Goal: Task Accomplishment & Management: Manage account settings

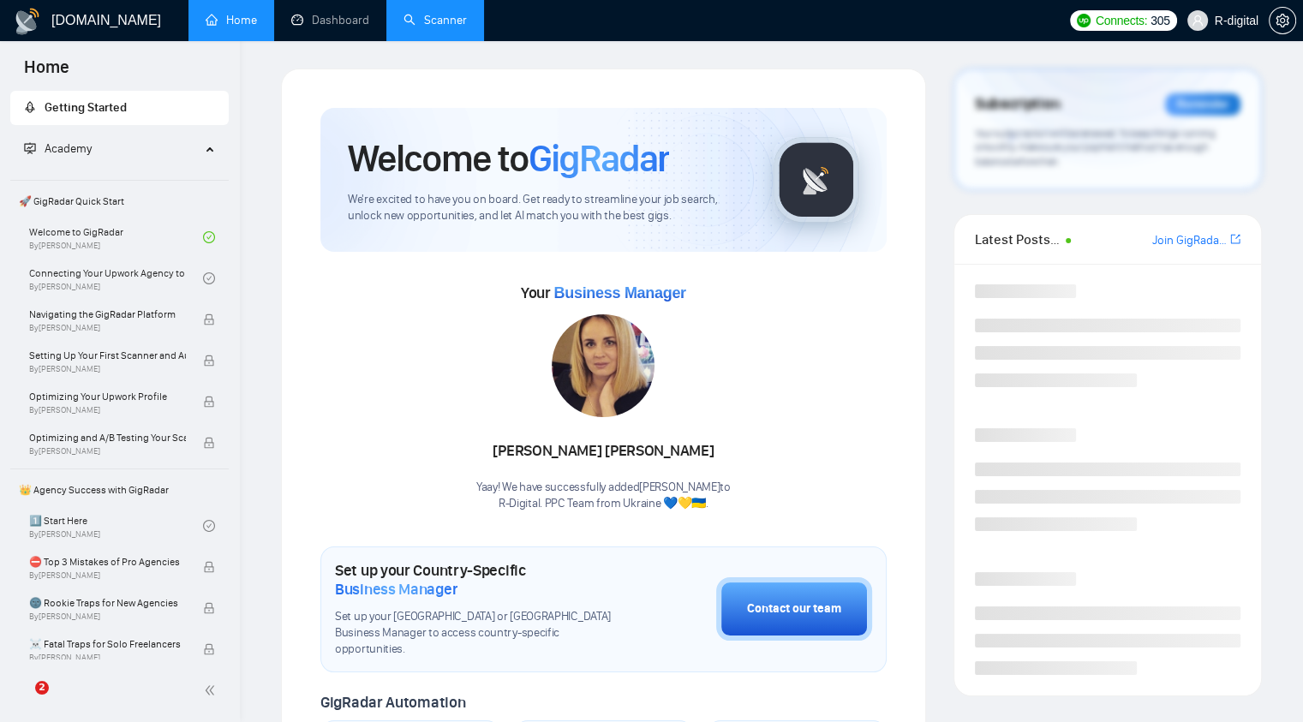
click at [445, 18] on link "Scanner" at bounding box center [434, 20] width 63 height 15
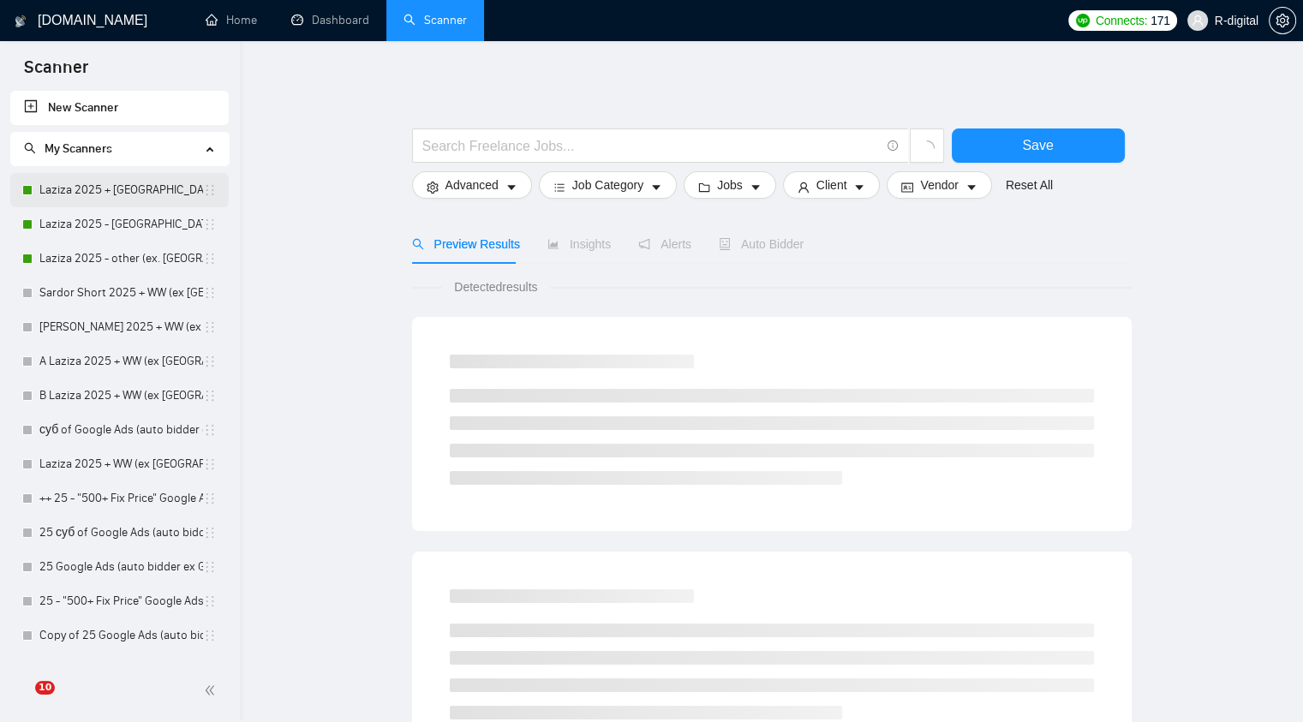
click at [127, 197] on link "Laziza 2025 + [GEOGRAPHIC_DATA], [GEOGRAPHIC_DATA], [GEOGRAPHIC_DATA]" at bounding box center [121, 190] width 164 height 34
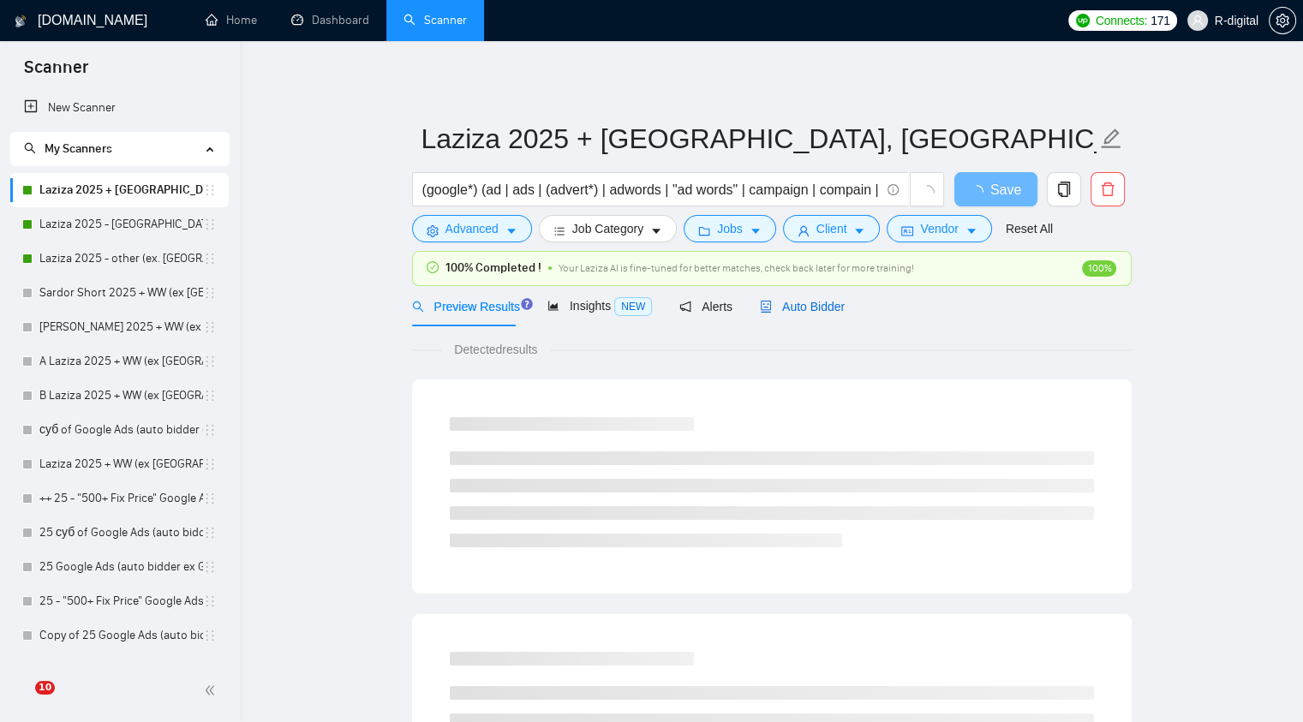
click at [803, 310] on span "Auto Bidder" at bounding box center [802, 307] width 85 height 14
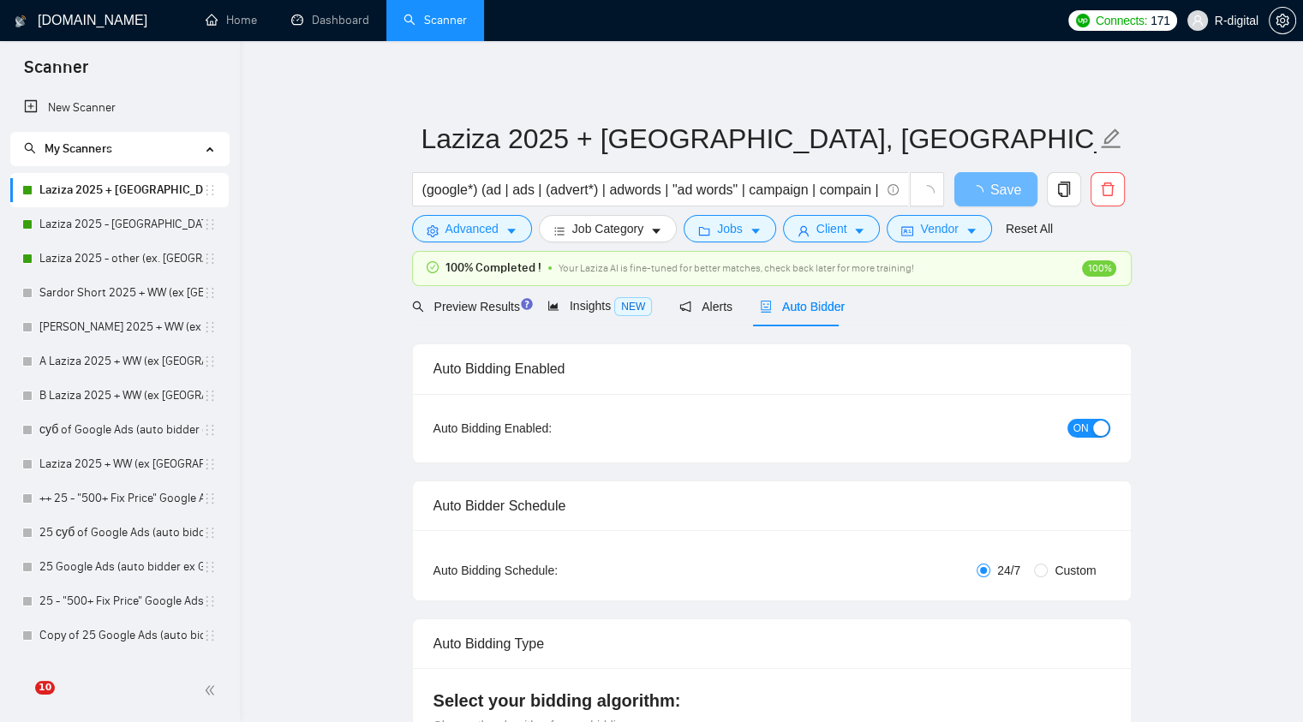
radio input "false"
radio input "true"
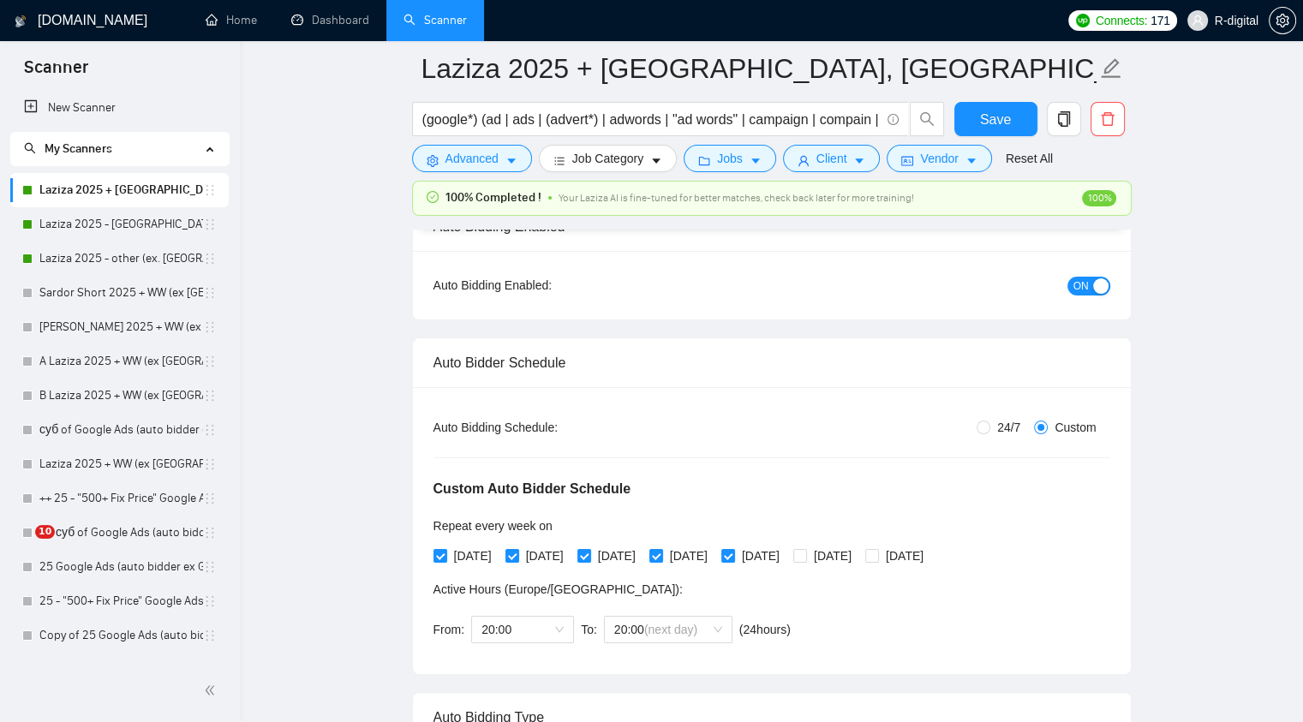
scroll to position [151, 0]
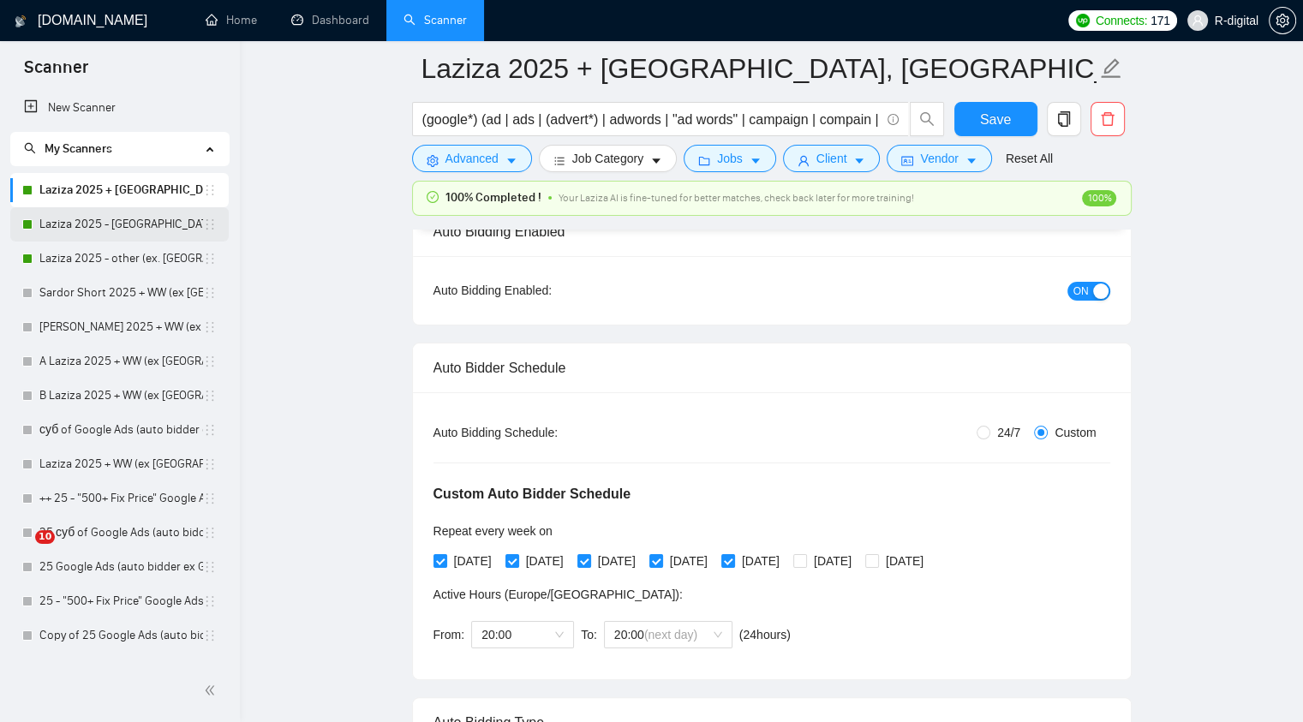
click at [129, 236] on link "Laziza 2025 - [GEOGRAPHIC_DATA]" at bounding box center [121, 224] width 164 height 34
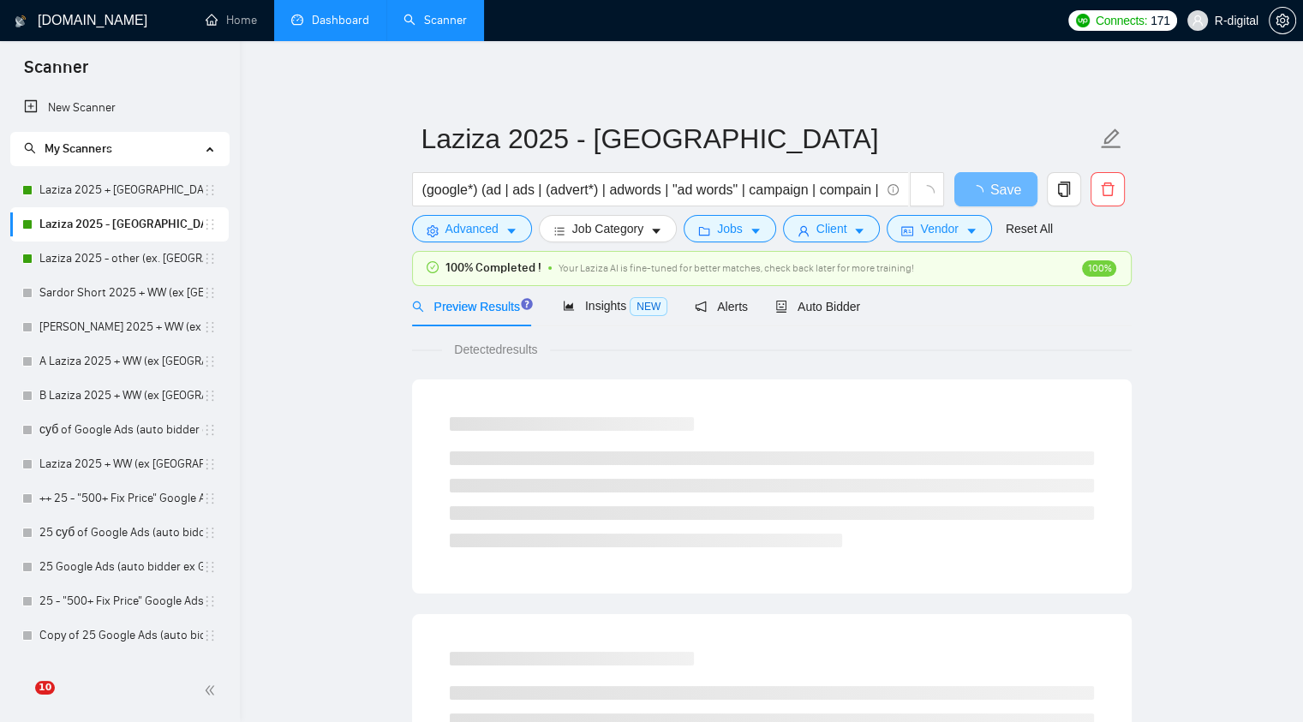
click at [351, 18] on link "Dashboard" at bounding box center [330, 20] width 78 height 15
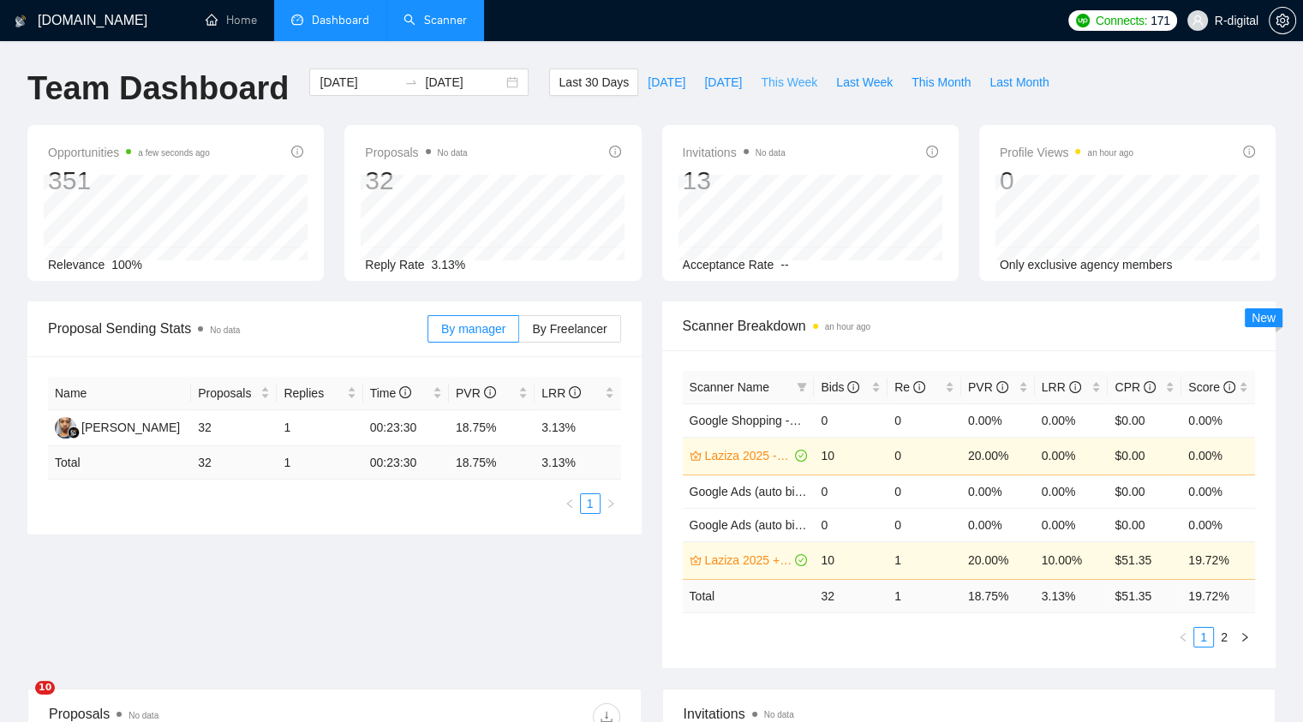
click at [783, 81] on span "This Week" at bounding box center [789, 82] width 57 height 19
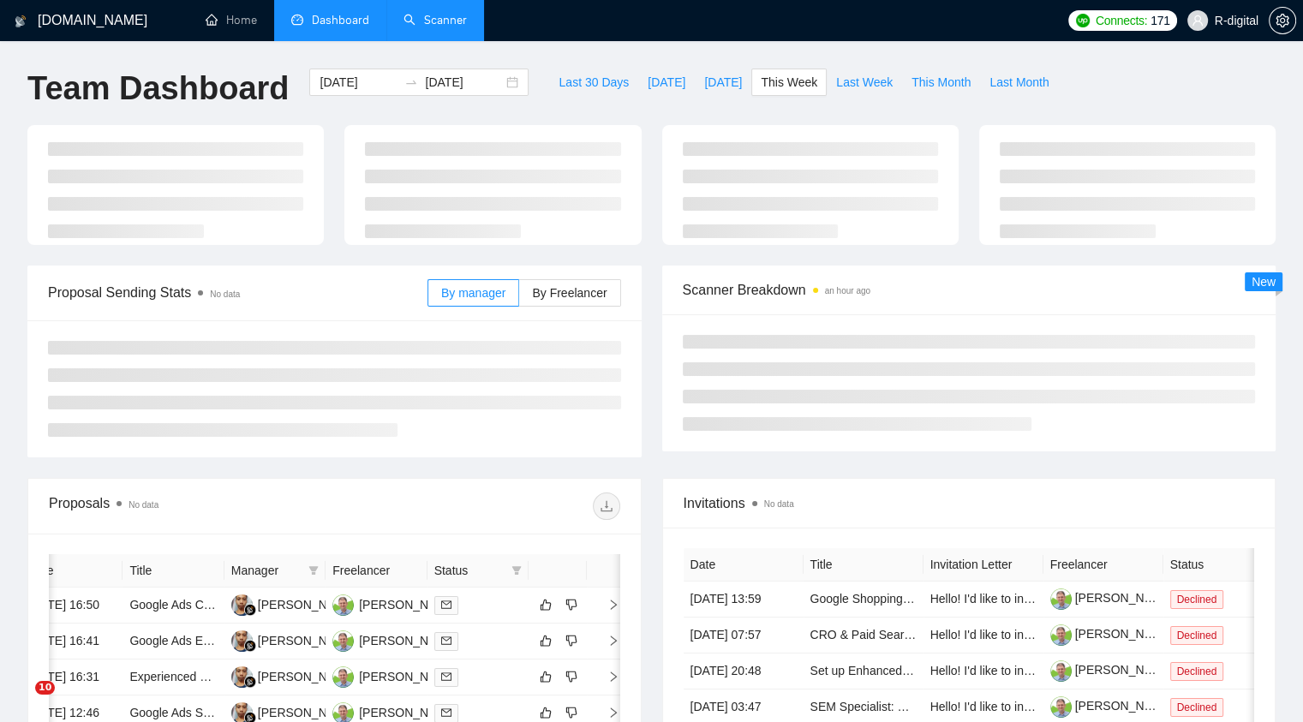
type input "[DATE]"
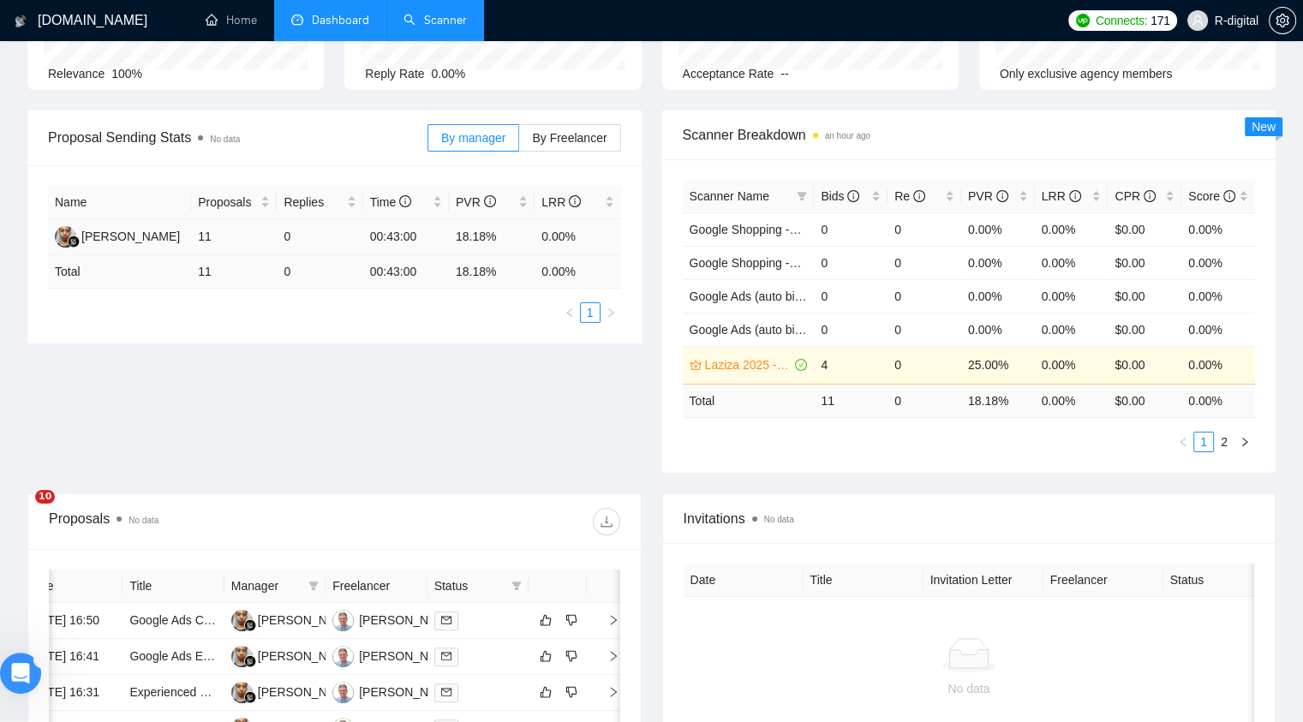
scroll to position [180, 0]
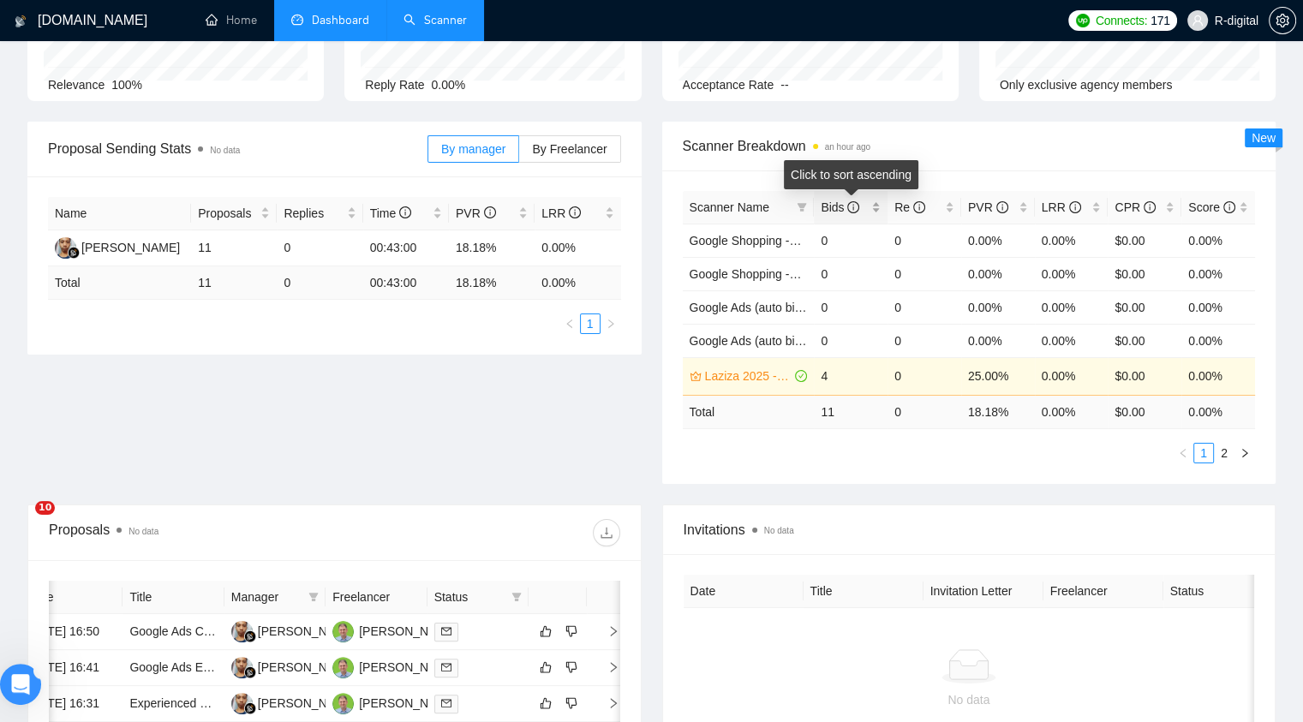
click at [877, 209] on div "Bids" at bounding box center [851, 207] width 60 height 19
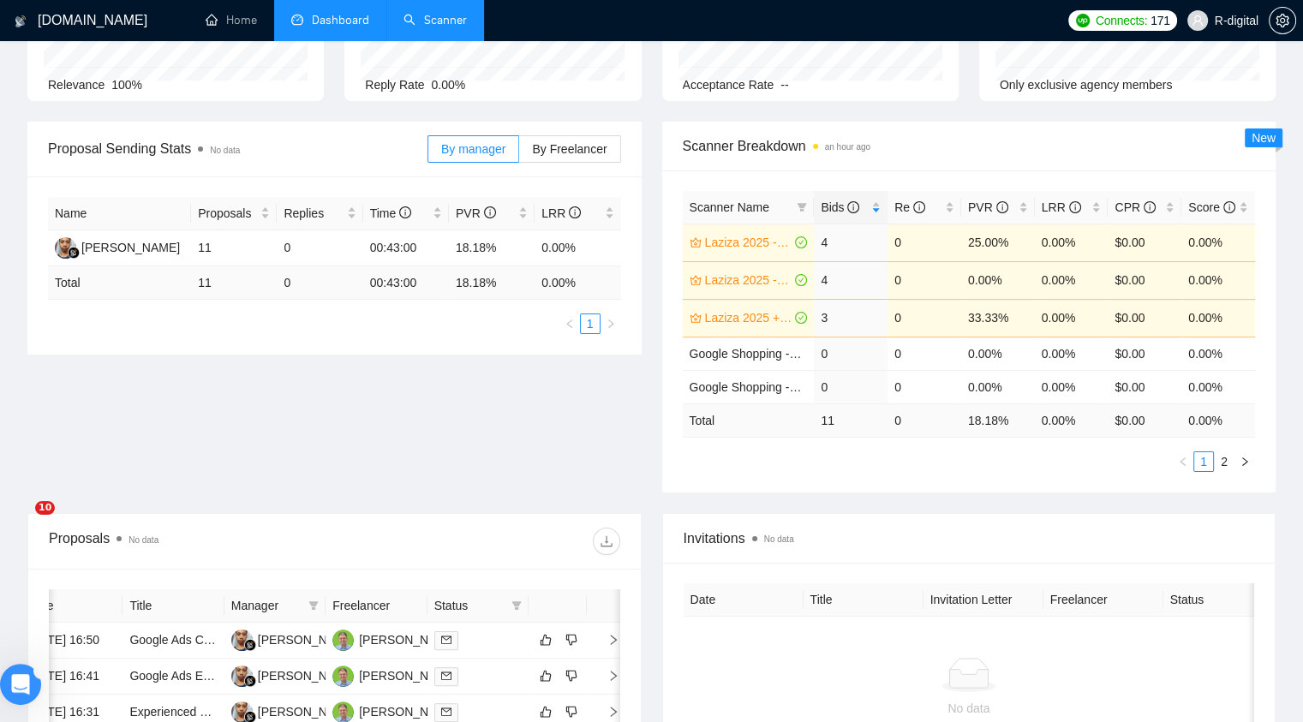
click at [778, 208] on span "Scanner Name" at bounding box center [740, 207] width 101 height 19
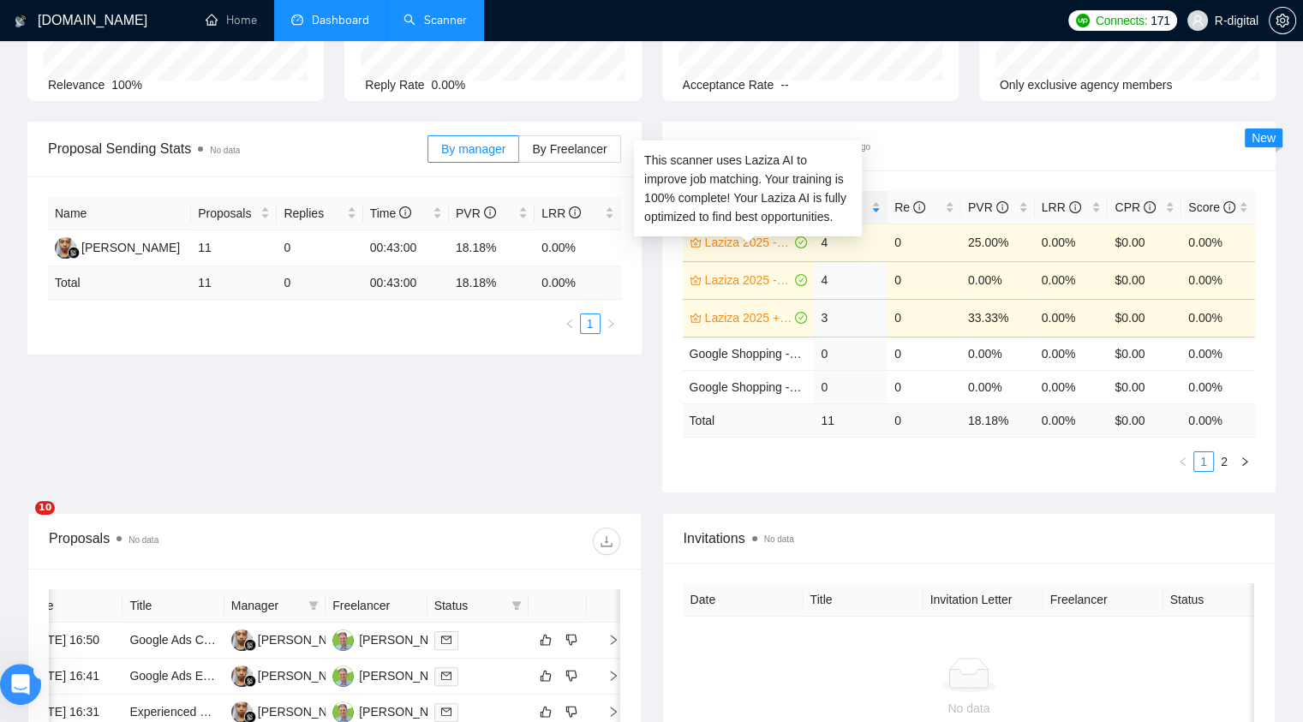
click at [769, 241] on link "Laziza 2025 - [GEOGRAPHIC_DATA]" at bounding box center [748, 242] width 87 height 19
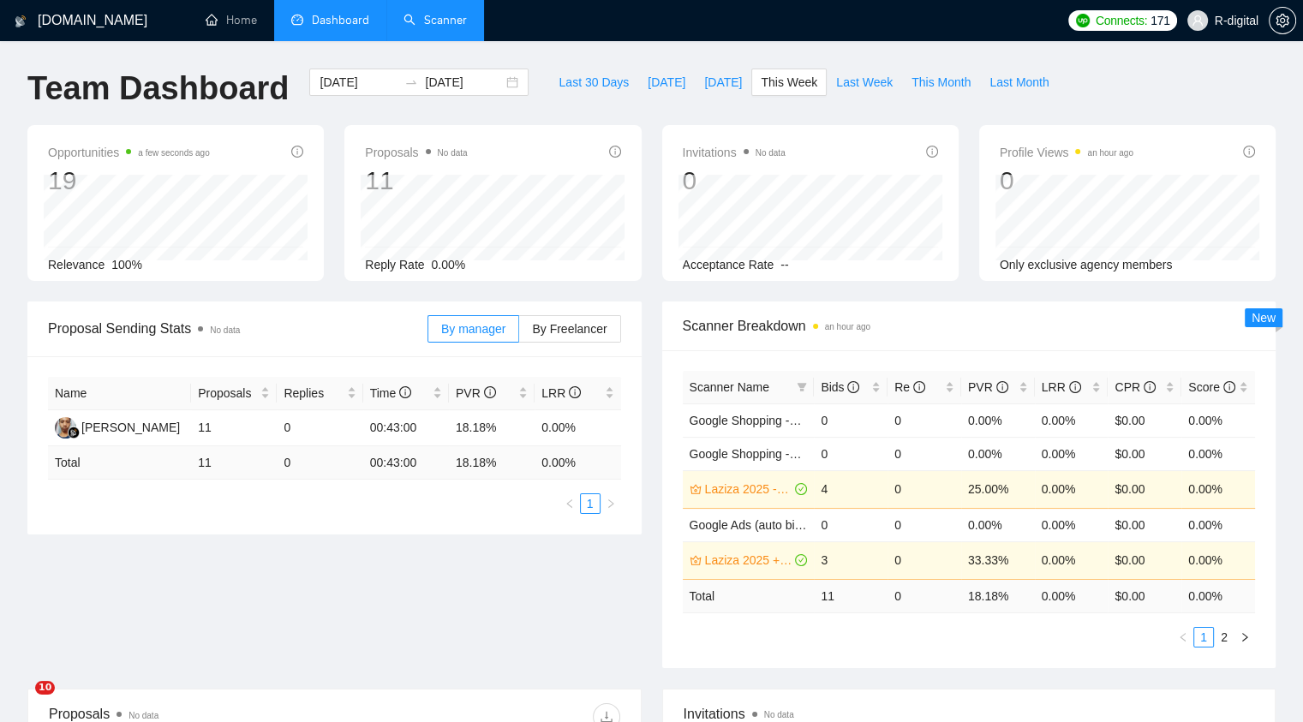
click at [452, 24] on link "Scanner" at bounding box center [434, 20] width 63 height 15
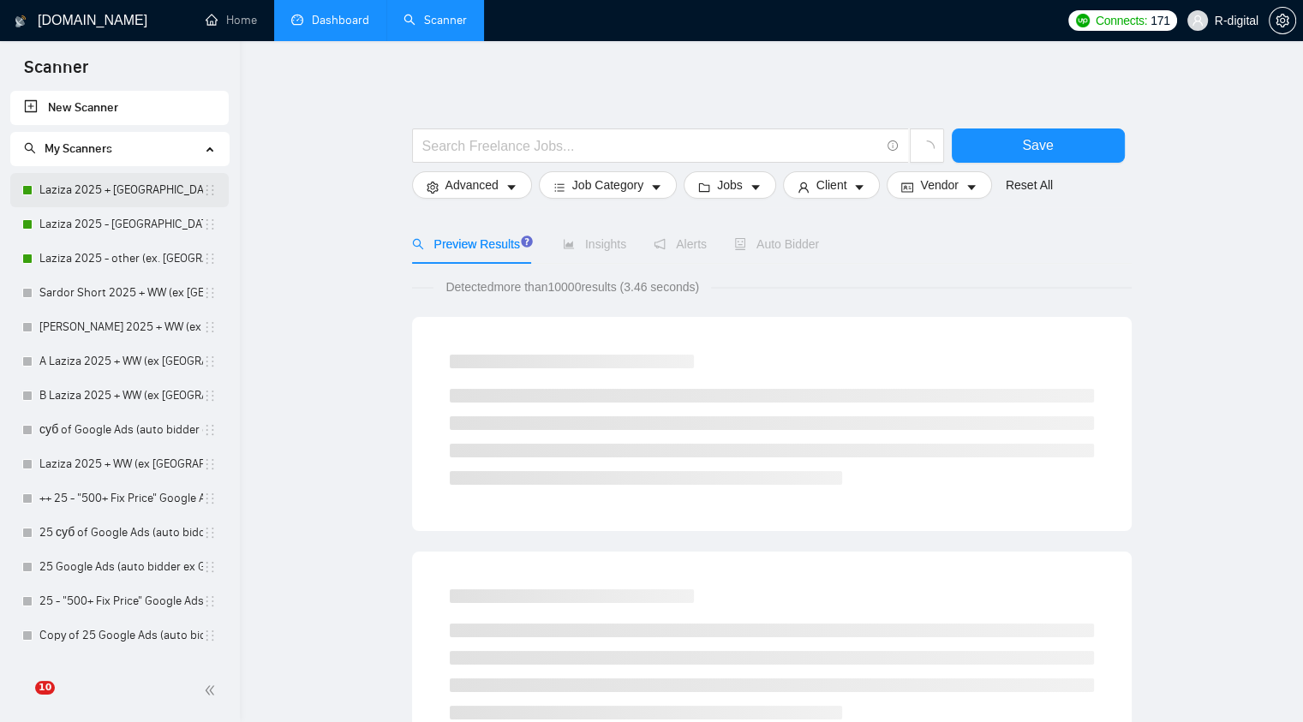
click at [153, 192] on link "Laziza 2025 + [GEOGRAPHIC_DATA], [GEOGRAPHIC_DATA], [GEOGRAPHIC_DATA]" at bounding box center [121, 190] width 164 height 34
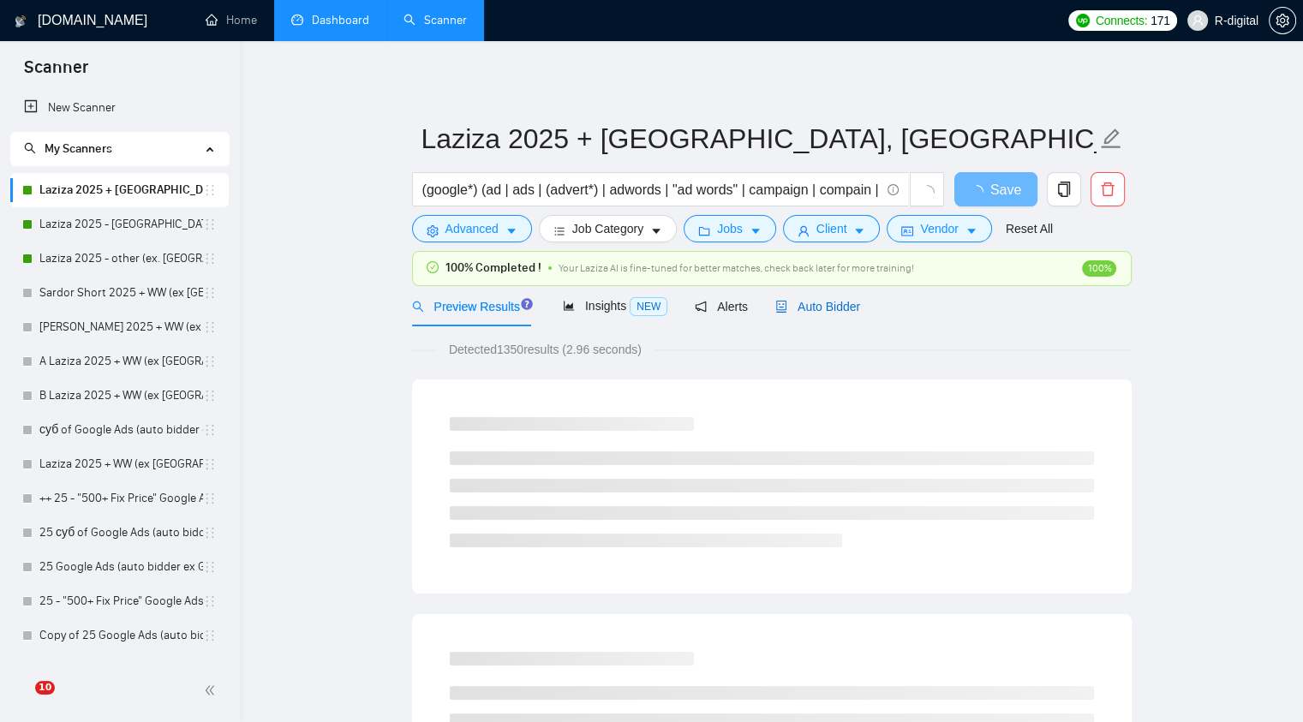
click at [803, 309] on span "Auto Bidder" at bounding box center [817, 307] width 85 height 14
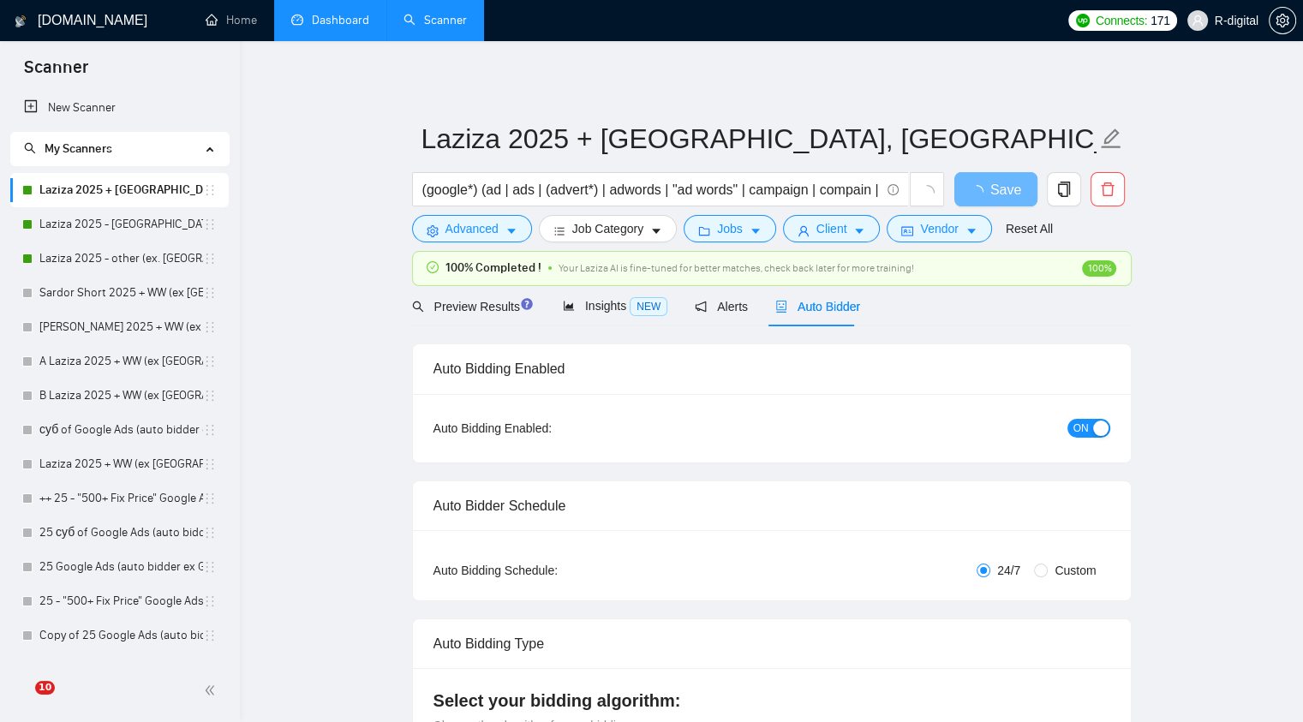
radio input "false"
radio input "true"
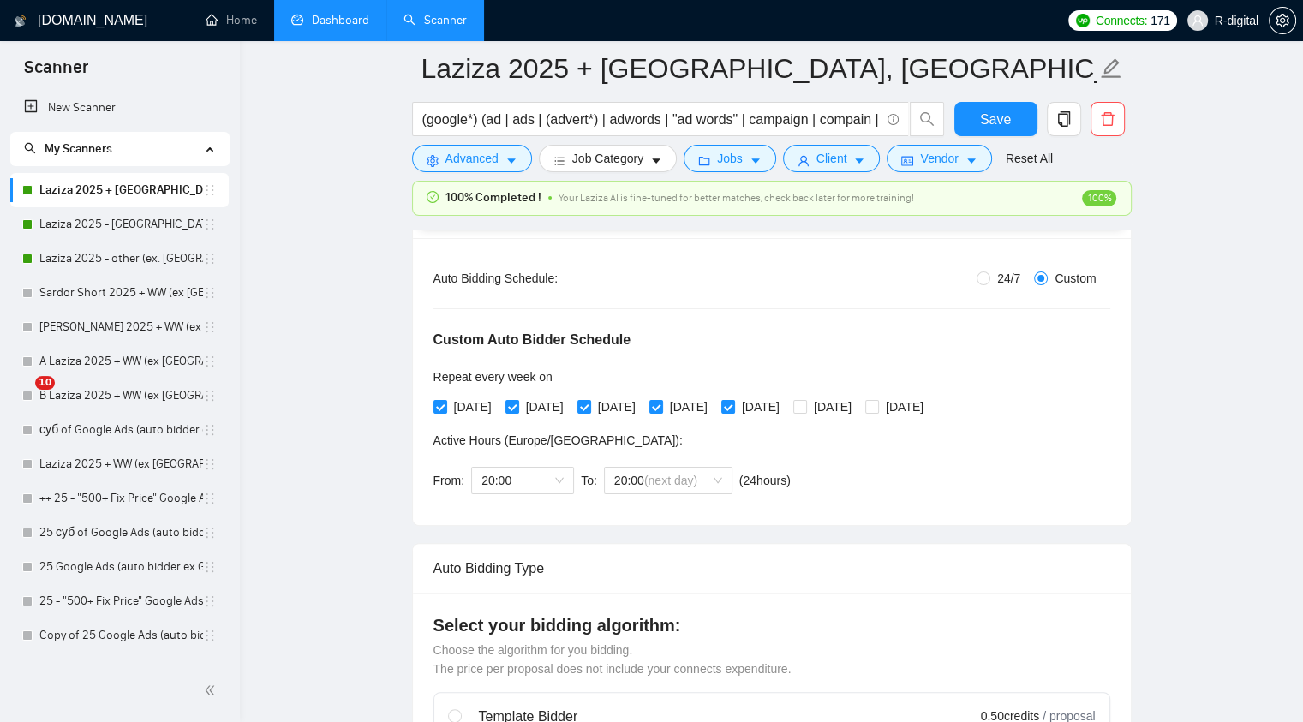
scroll to position [318, 0]
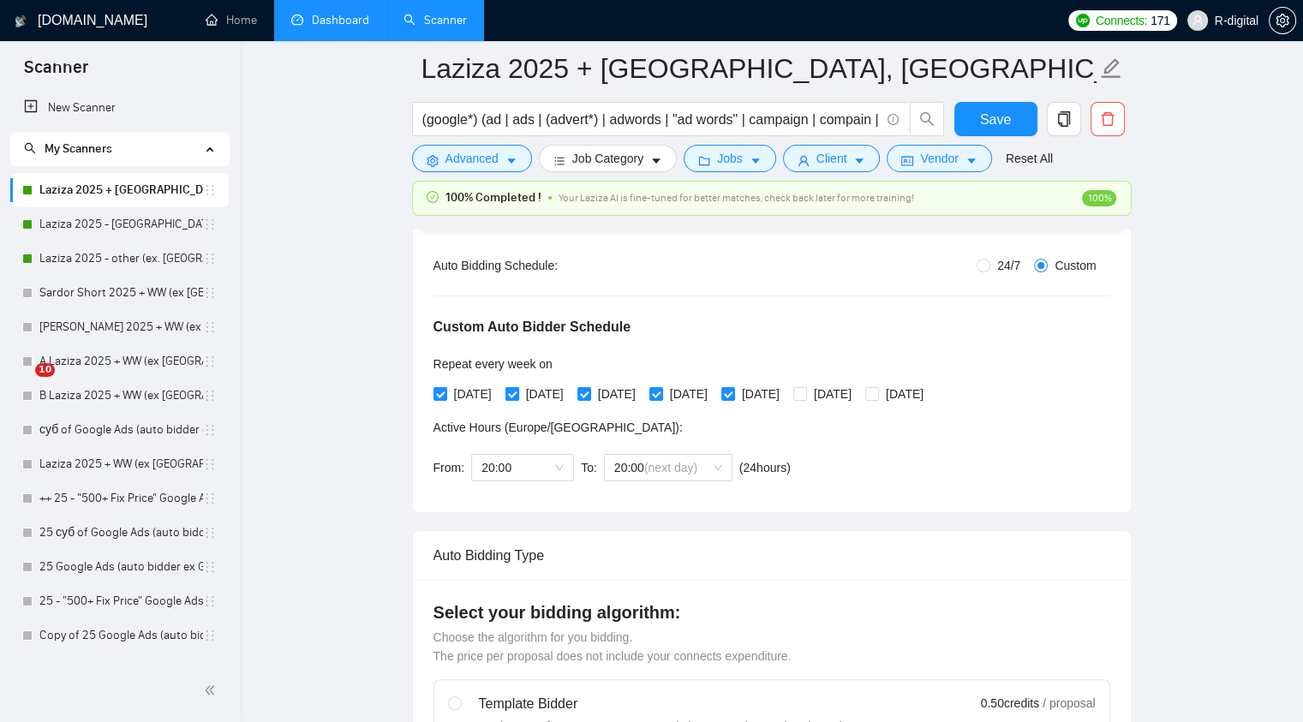
click at [517, 396] on input "[DATE]" at bounding box center [511, 393] width 12 height 12
checkbox input "false"
click at [735, 396] on span at bounding box center [728, 394] width 14 height 14
click at [733, 396] on input "[DATE]" at bounding box center [727, 393] width 12 height 12
checkbox input "false"
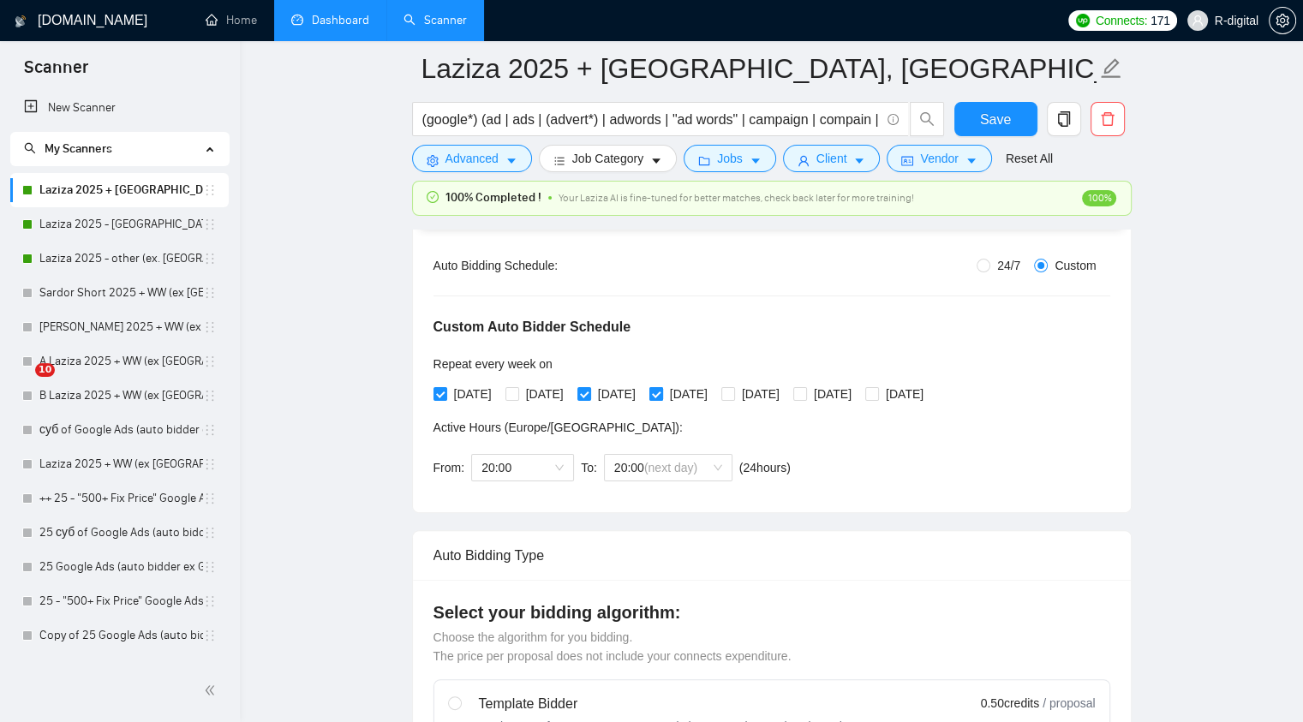
click at [661, 397] on input "[DATE]" at bounding box center [655, 393] width 12 height 12
checkbox input "false"
click at [589, 396] on input "[DATE]" at bounding box center [583, 393] width 12 height 12
checkbox input "false"
click at [1012, 120] on button "Save" at bounding box center [995, 119] width 83 height 34
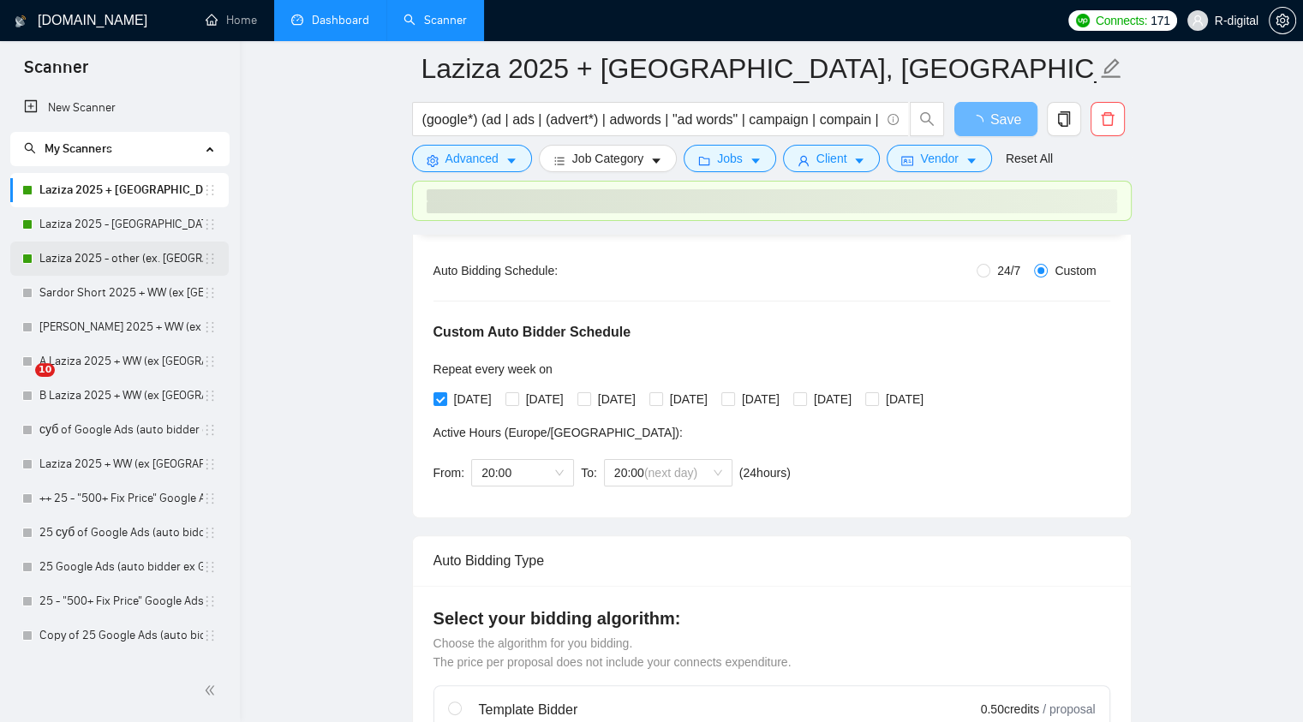
click at [108, 260] on link "Laziza 2025 - other (ex. [GEOGRAPHIC_DATA], [GEOGRAPHIC_DATA], [GEOGRAPHIC_DATA…" at bounding box center [121, 259] width 164 height 34
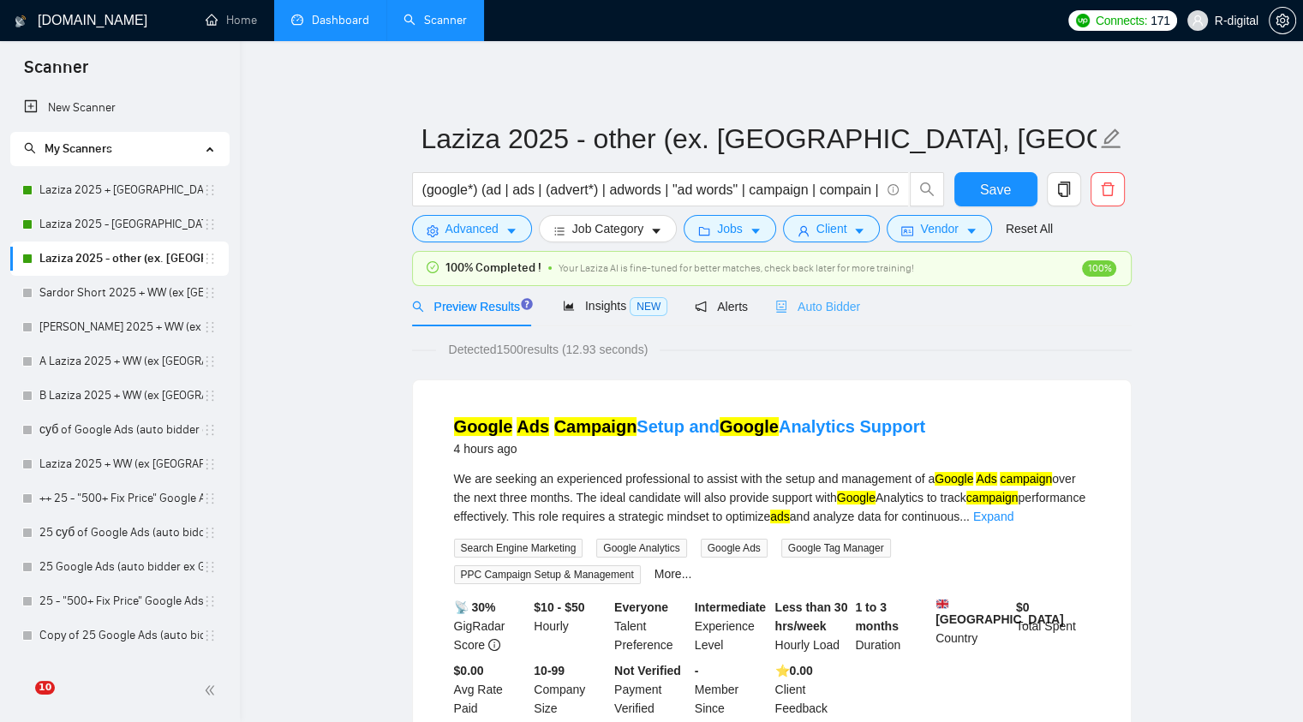
click at [824, 320] on div "Auto Bidder" at bounding box center [817, 306] width 85 height 40
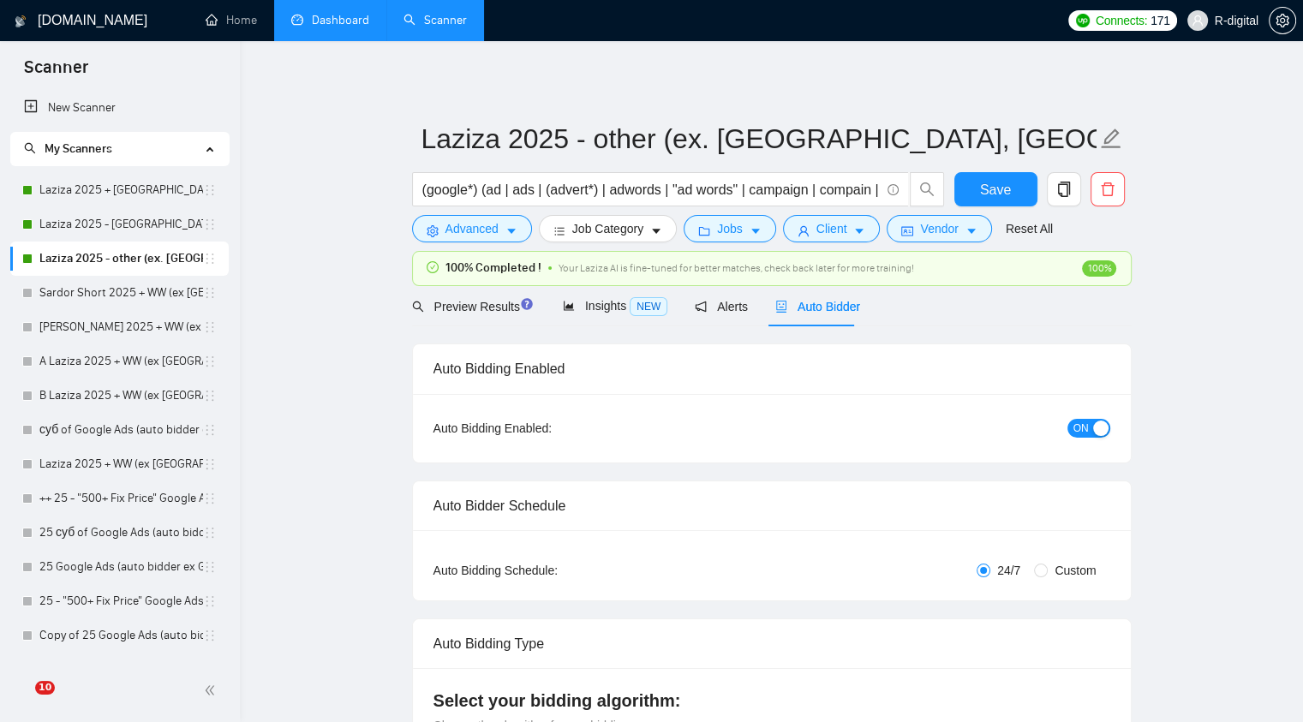
radio input "false"
radio input "true"
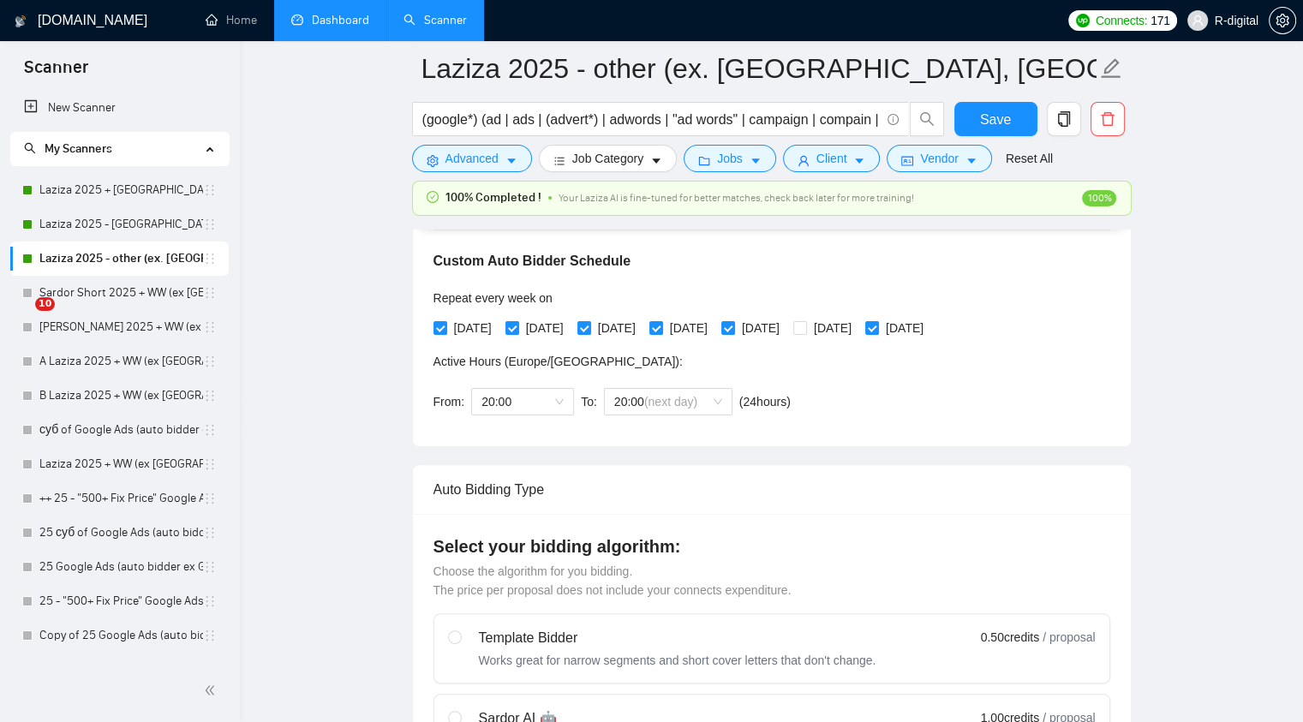
scroll to position [394, 0]
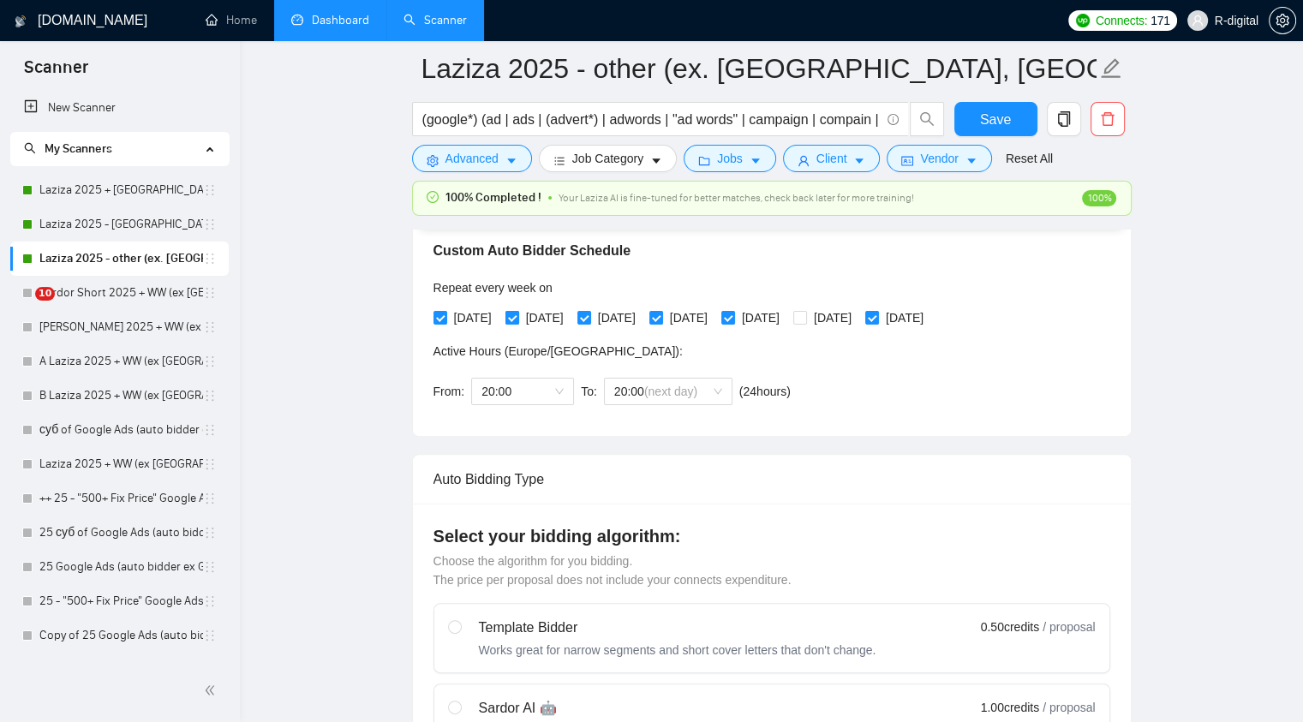
click at [517, 320] on input "[DATE]" at bounding box center [511, 317] width 12 height 12
checkbox input "false"
click at [589, 320] on input "[DATE]" at bounding box center [583, 317] width 12 height 12
checkbox input "false"
click at [661, 314] on input "[DATE]" at bounding box center [655, 317] width 12 height 12
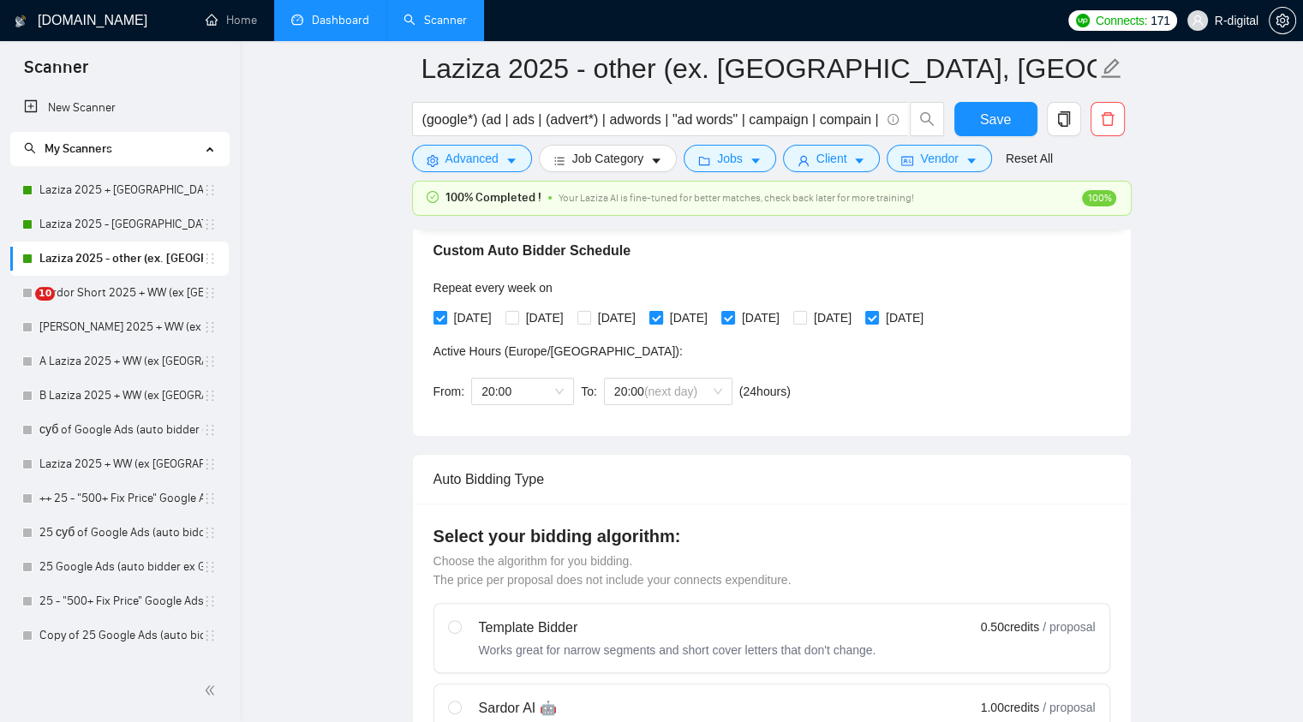
checkbox input "false"
click at [733, 315] on input "[DATE]" at bounding box center [727, 317] width 12 height 12
checkbox input "false"
click at [1007, 115] on span "Save" at bounding box center [995, 119] width 31 height 21
